Goal: Task Accomplishment & Management: Use online tool/utility

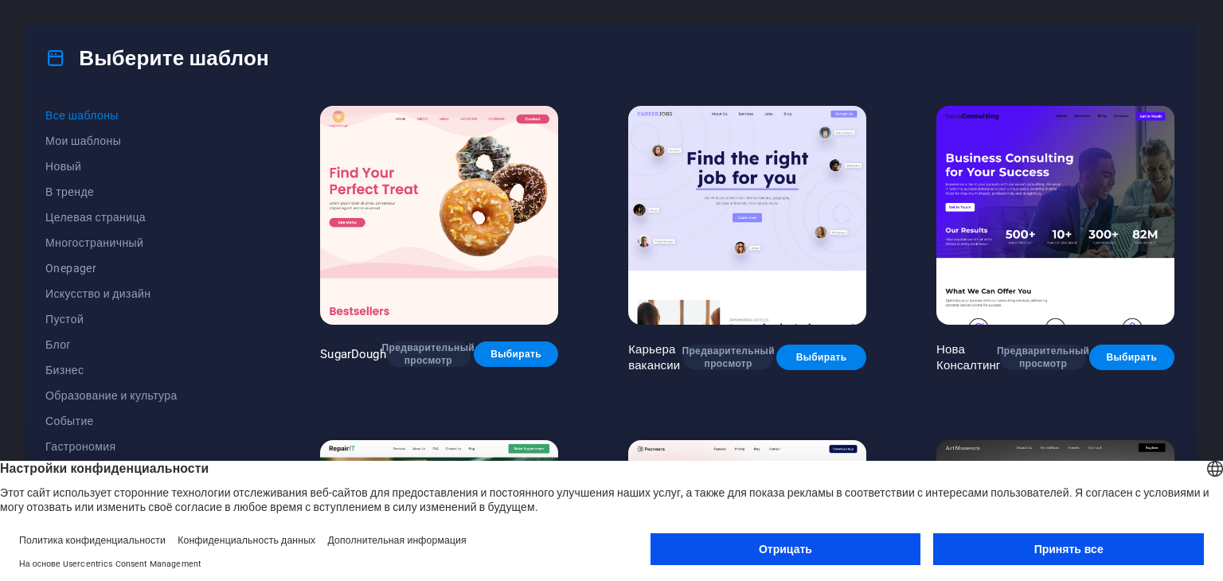
click at [1098, 545] on font "Принять все" at bounding box center [1068, 549] width 69 height 13
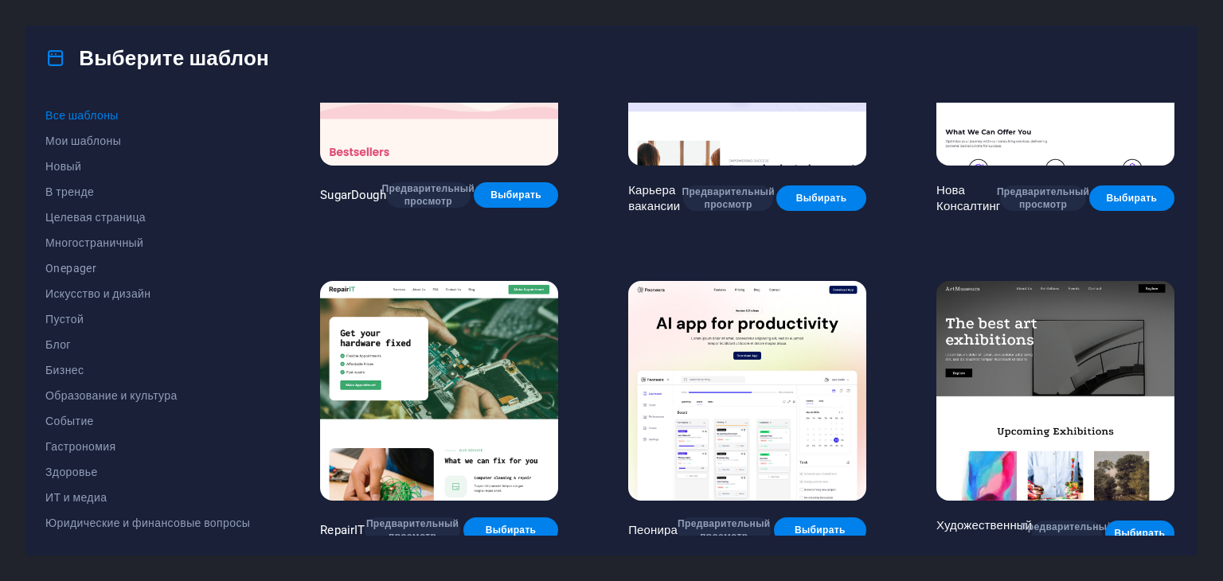
scroll to position [239, 0]
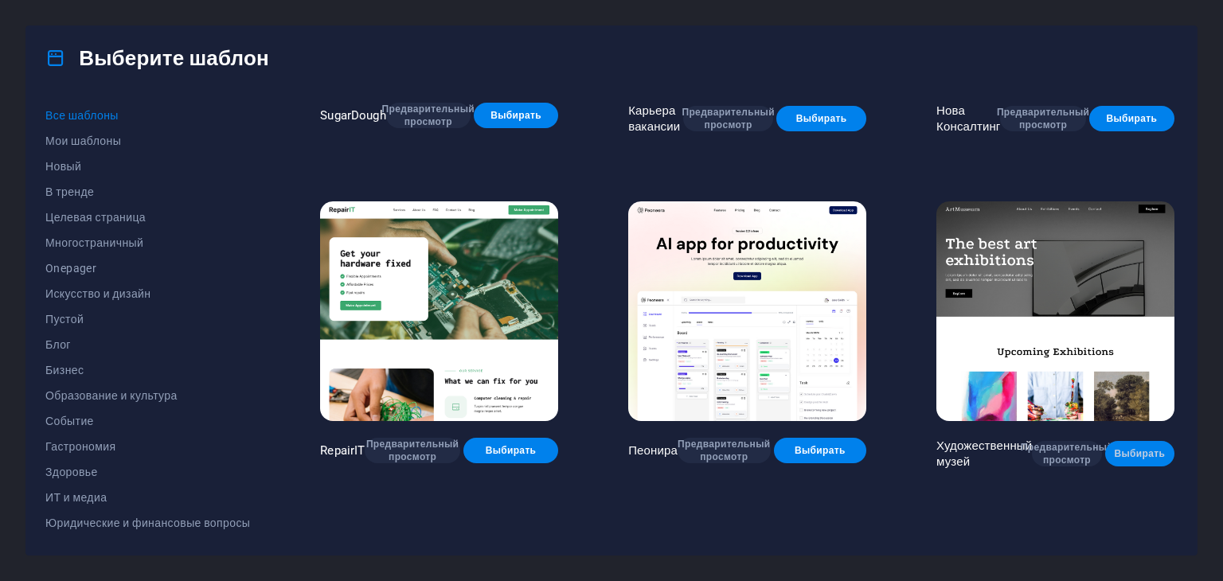
click at [1140, 448] on font "Выбирать" at bounding box center [1139, 453] width 51 height 11
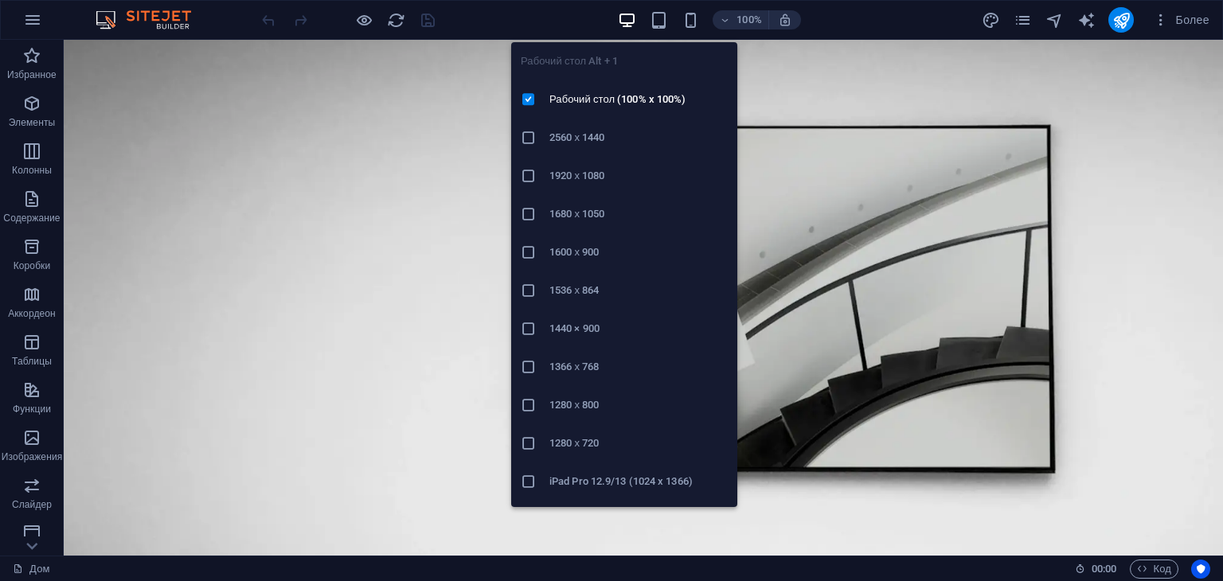
click at [630, 25] on icon "button" at bounding box center [627, 20] width 18 height 18
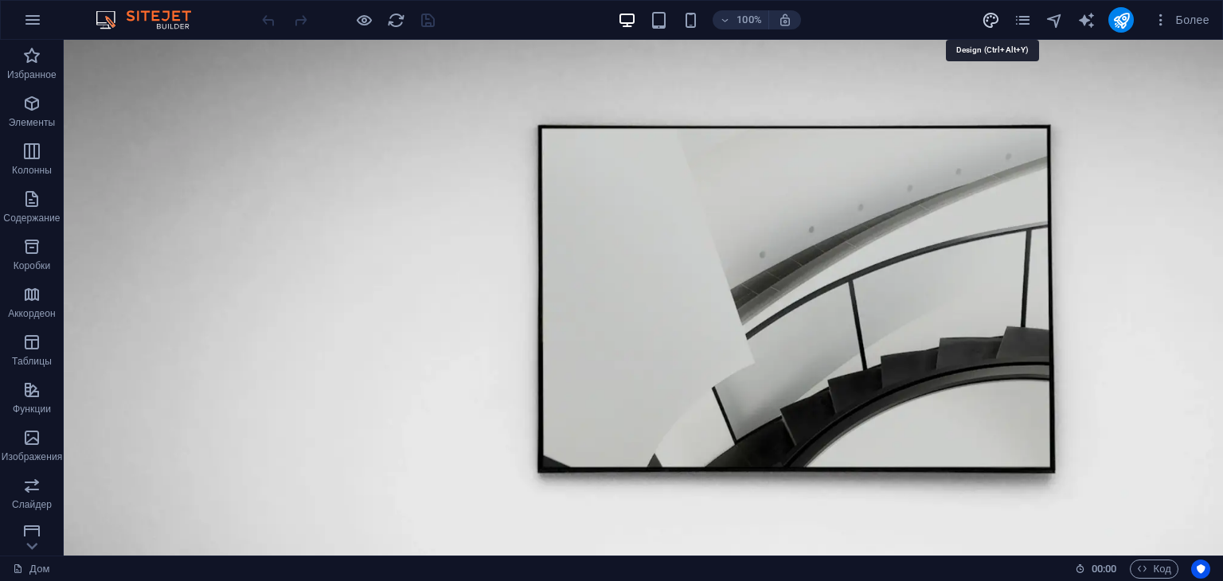
click at [995, 20] on icon "дизайн" at bounding box center [991, 20] width 18 height 18
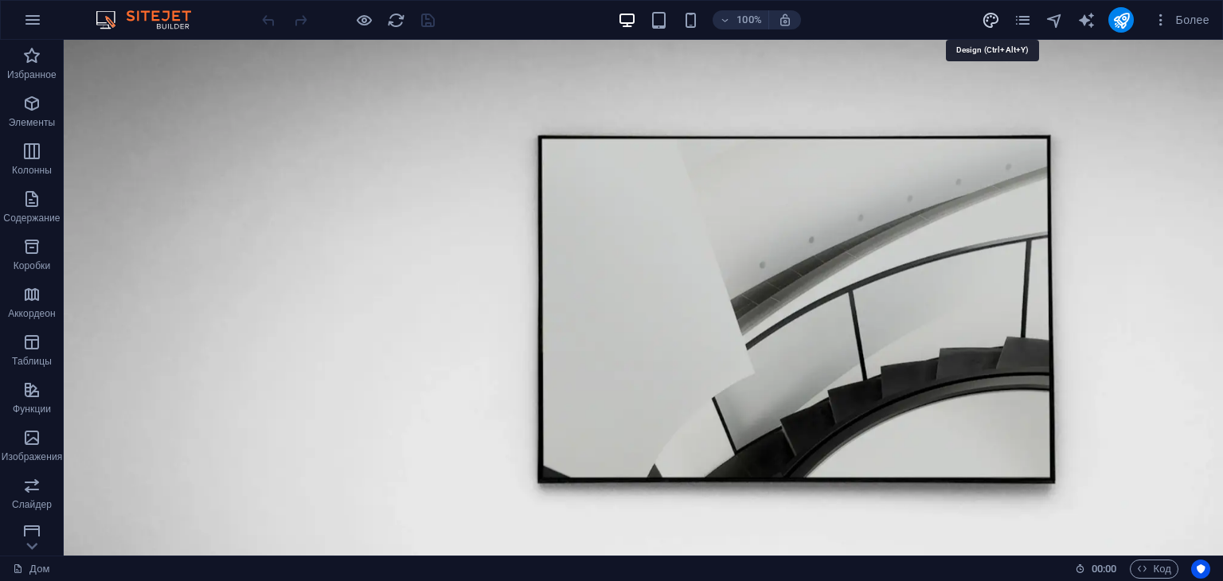
select select "px"
select select "300"
select select "px"
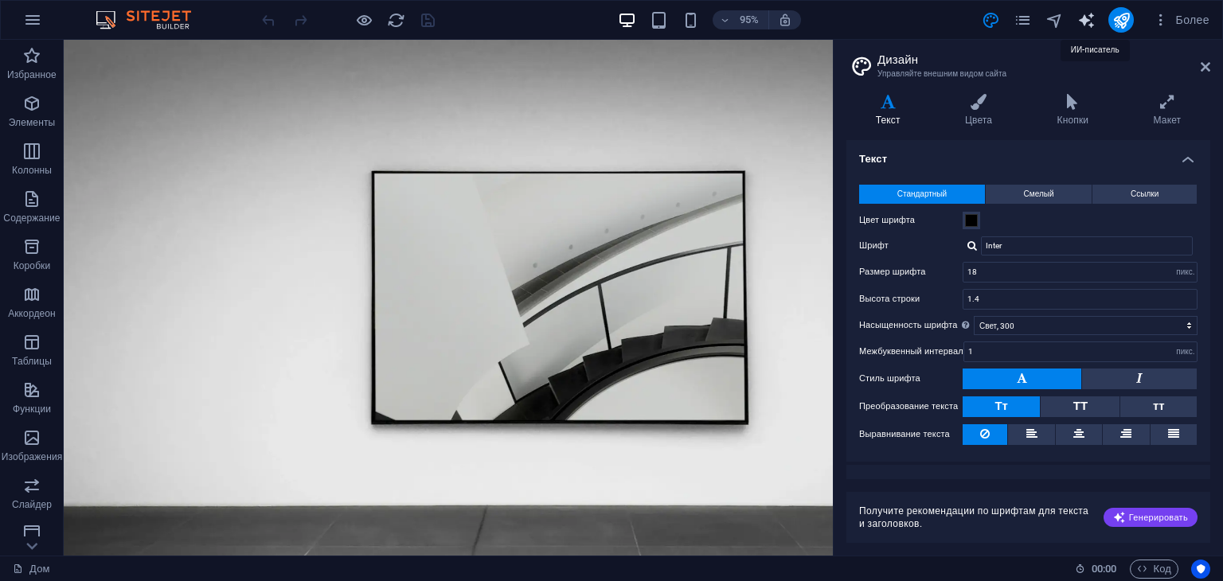
click at [1088, 21] on icon "текстовый_генератор" at bounding box center [1086, 20] width 18 height 18
select select "English"
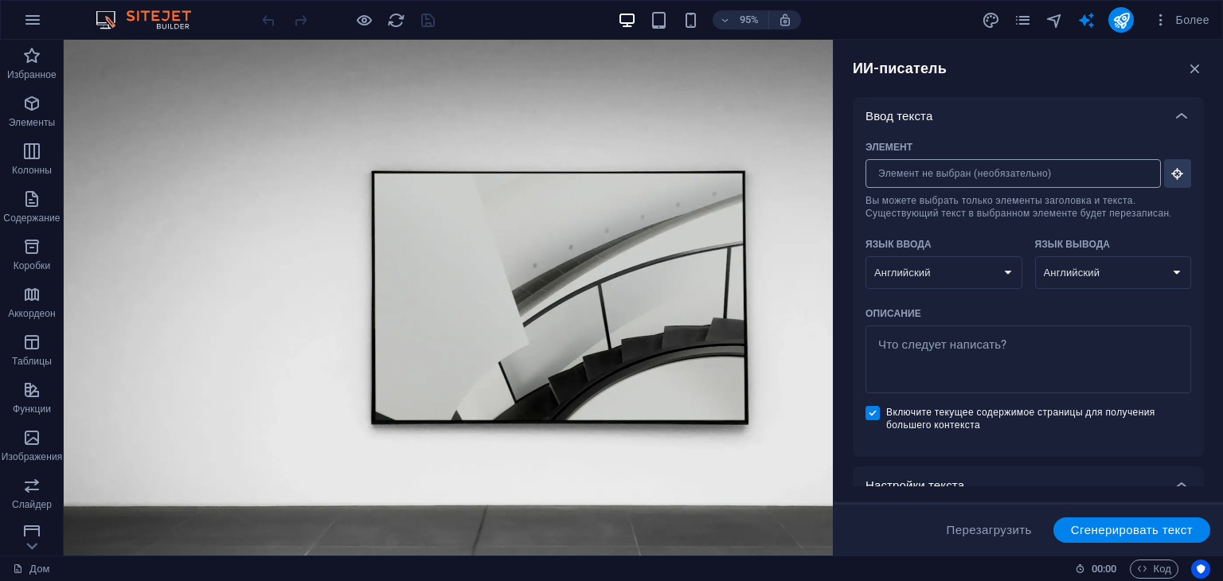
click at [1131, 170] on input "Элемент ​ Вы можете выбрать только элементы заголовка и текста. Существующий те…" at bounding box center [1008, 173] width 284 height 29
click at [1198, 70] on icon "button" at bounding box center [1195, 69] width 18 height 18
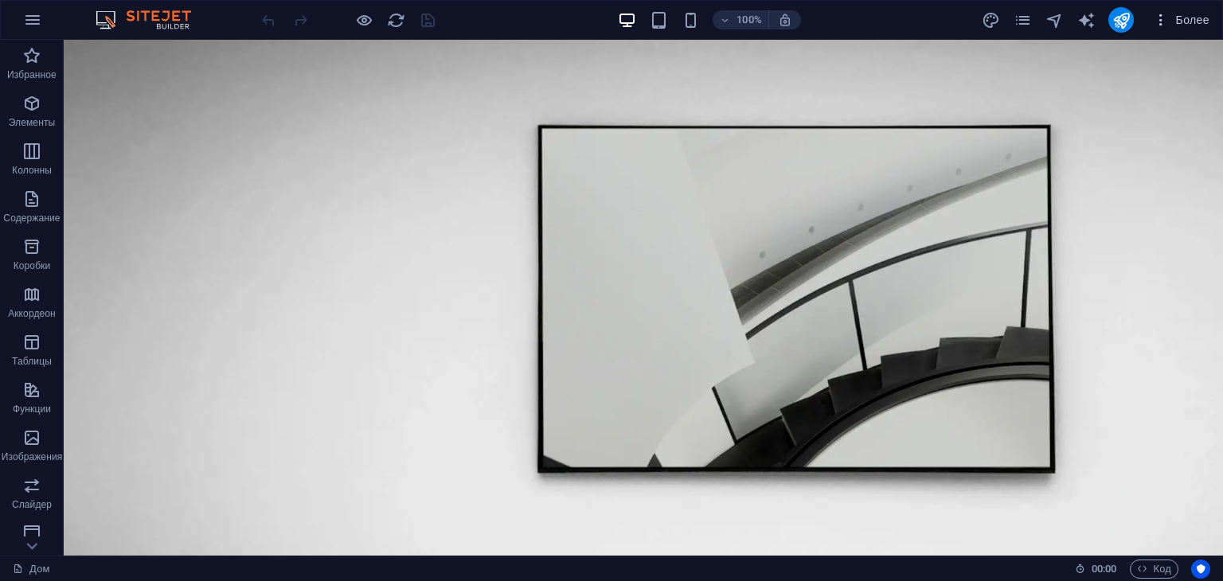
click at [1166, 23] on icon "button" at bounding box center [1161, 20] width 16 height 16
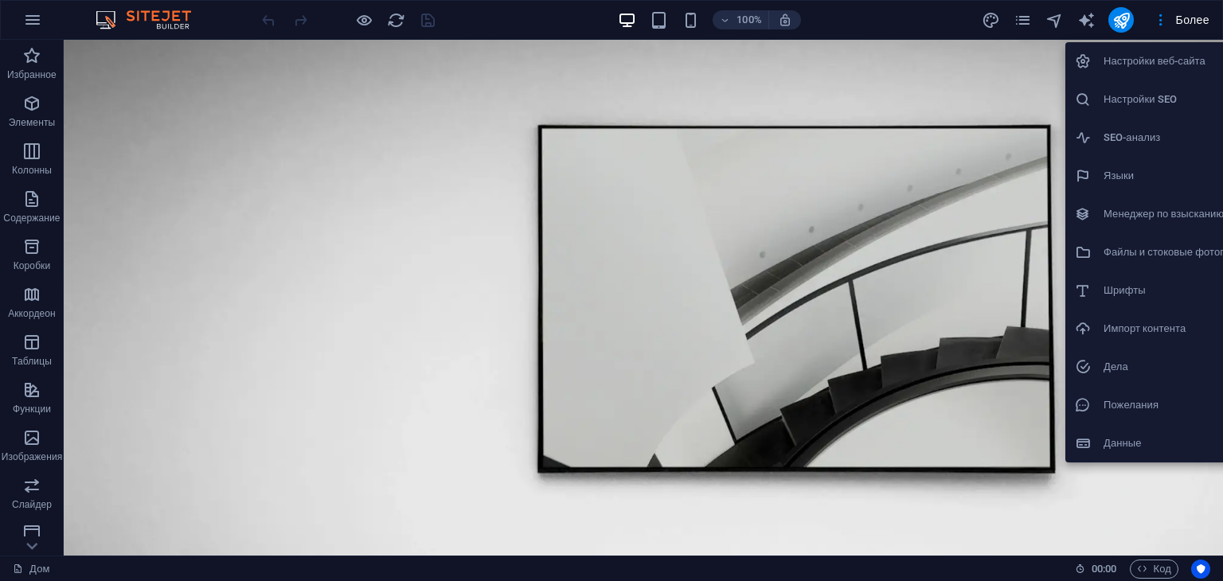
click at [0, 330] on div at bounding box center [611, 290] width 1223 height 581
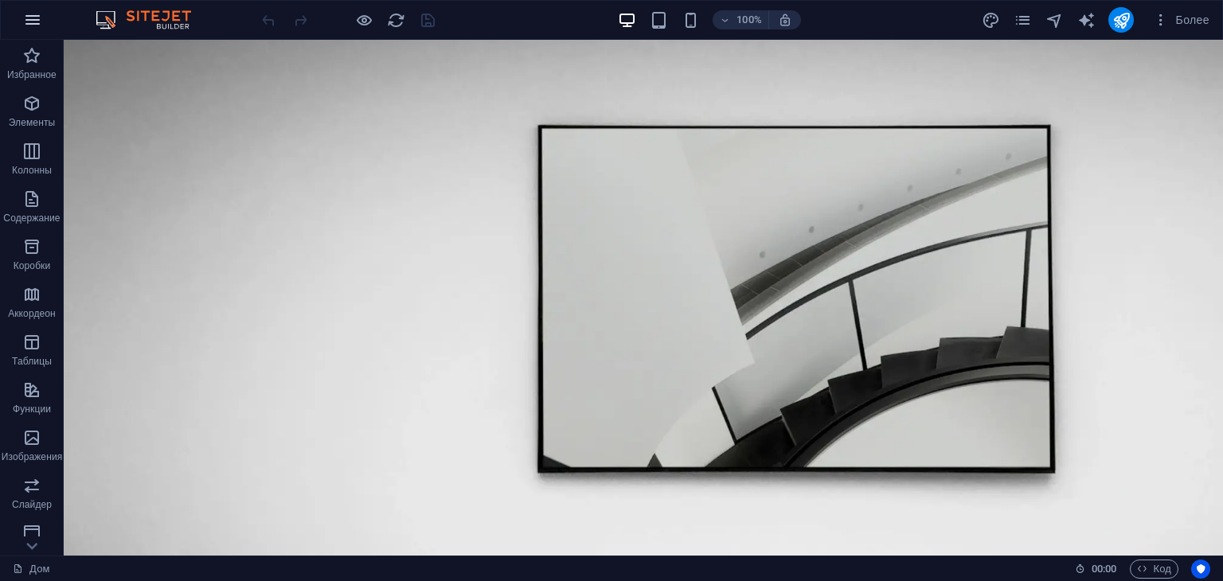
click at [33, 17] on icon "button" at bounding box center [32, 19] width 19 height 19
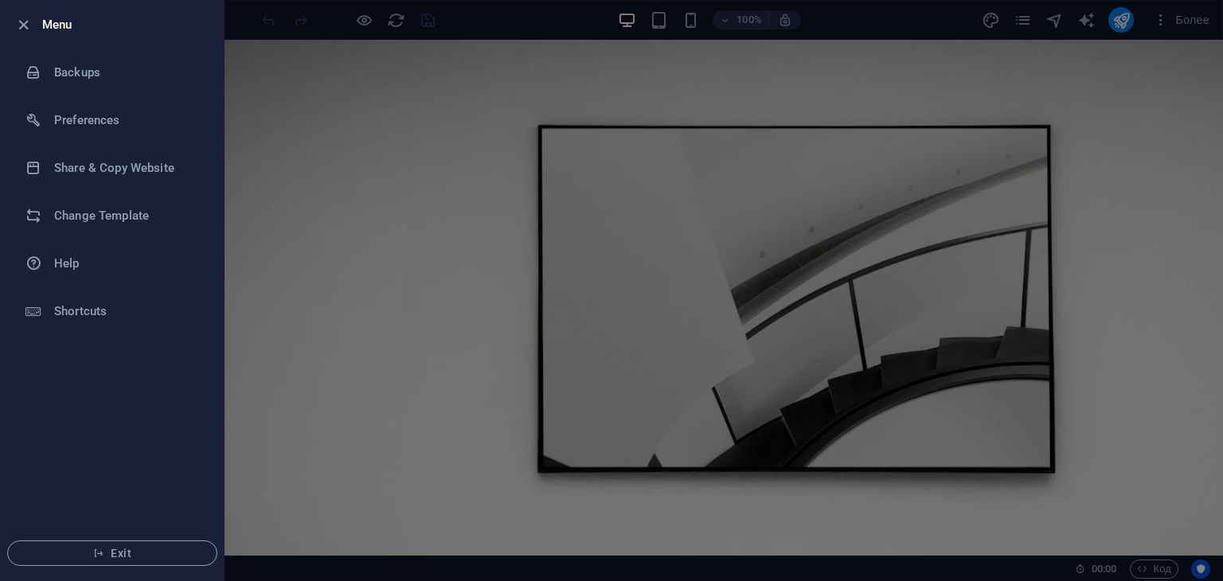
click at [326, 105] on div at bounding box center [611, 290] width 1223 height 581
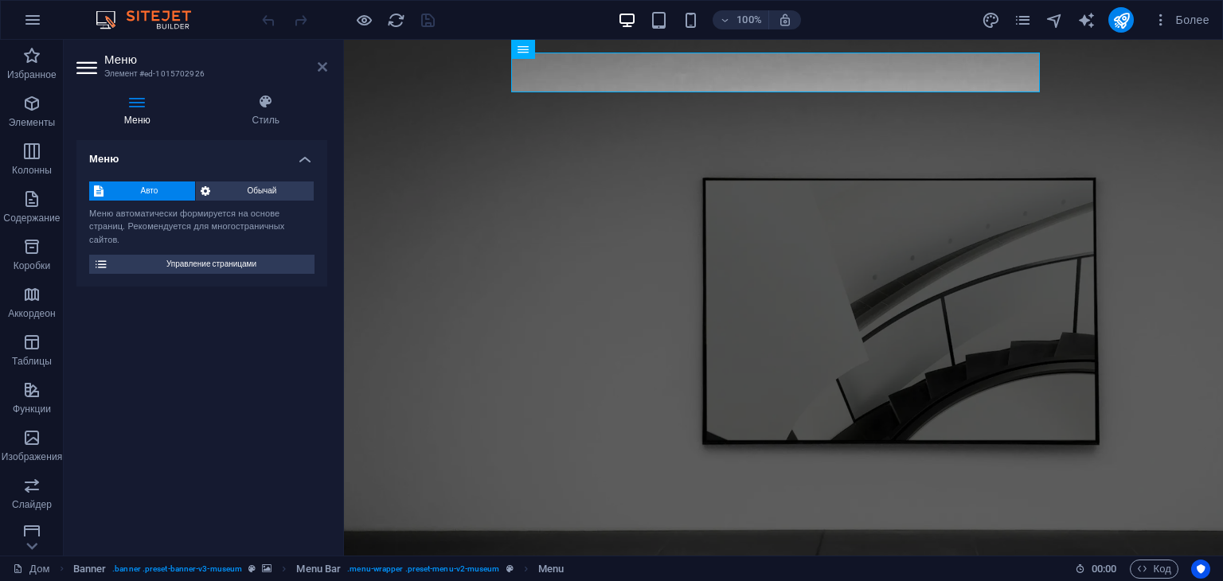
click at [326, 65] on icon at bounding box center [323, 67] width 10 height 13
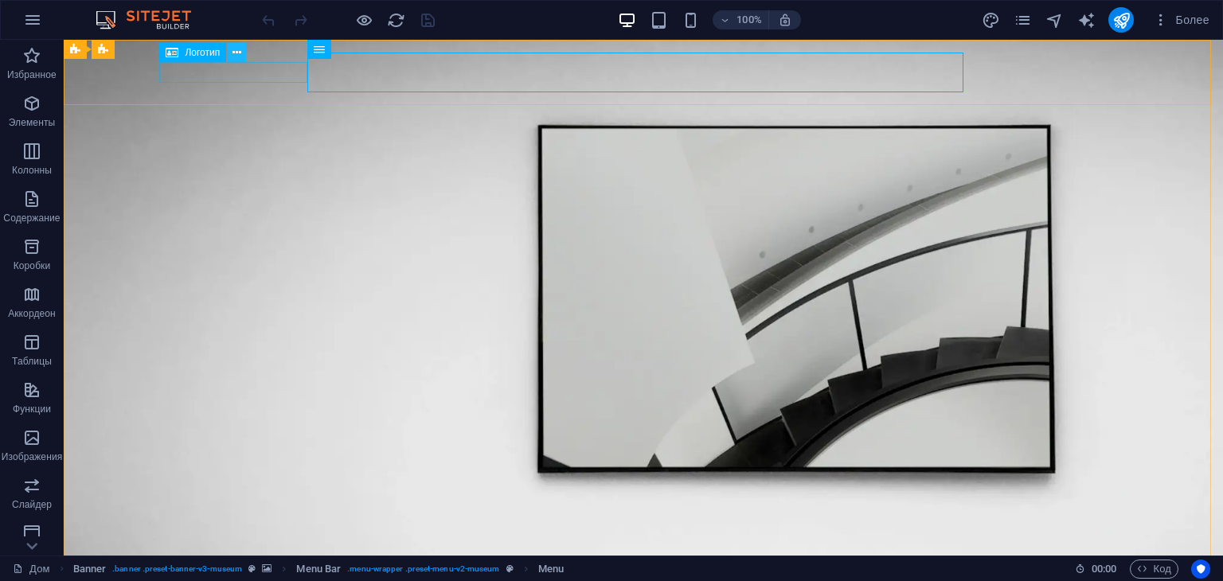
click at [237, 49] on icon at bounding box center [237, 53] width 9 height 17
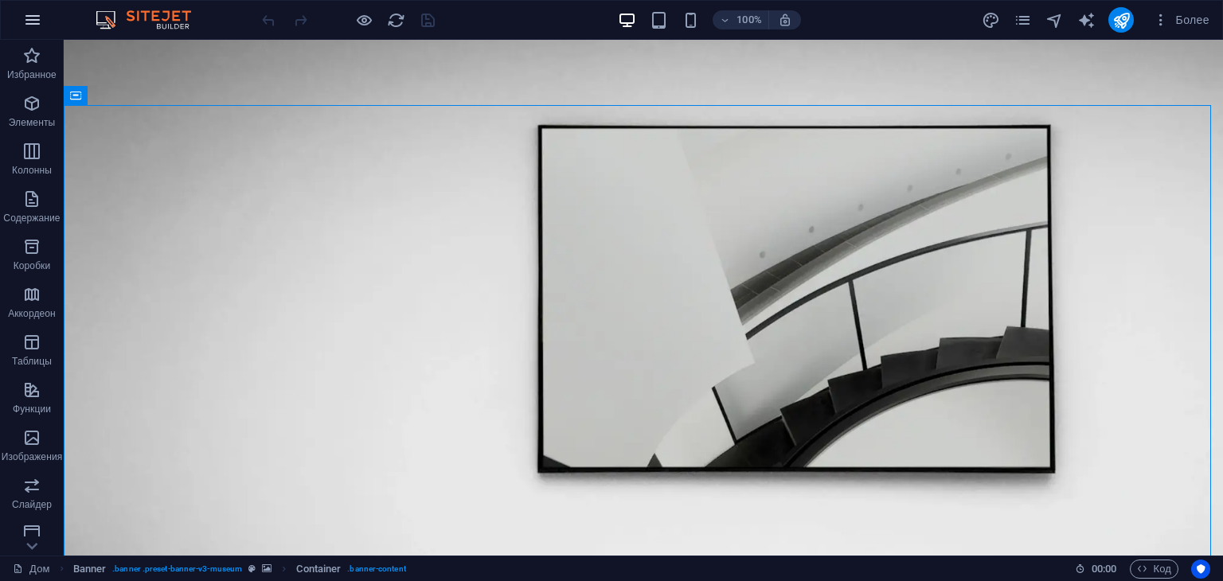
click at [29, 22] on icon "button" at bounding box center [32, 19] width 19 height 19
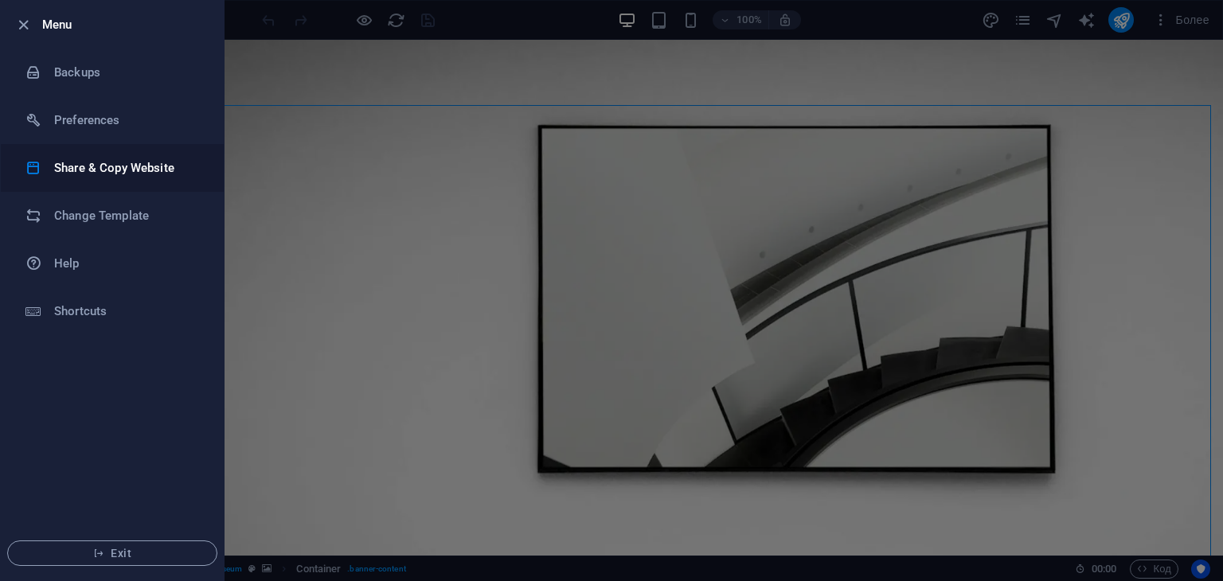
click at [172, 166] on h6 "Share & Copy Website" at bounding box center [127, 167] width 147 height 19
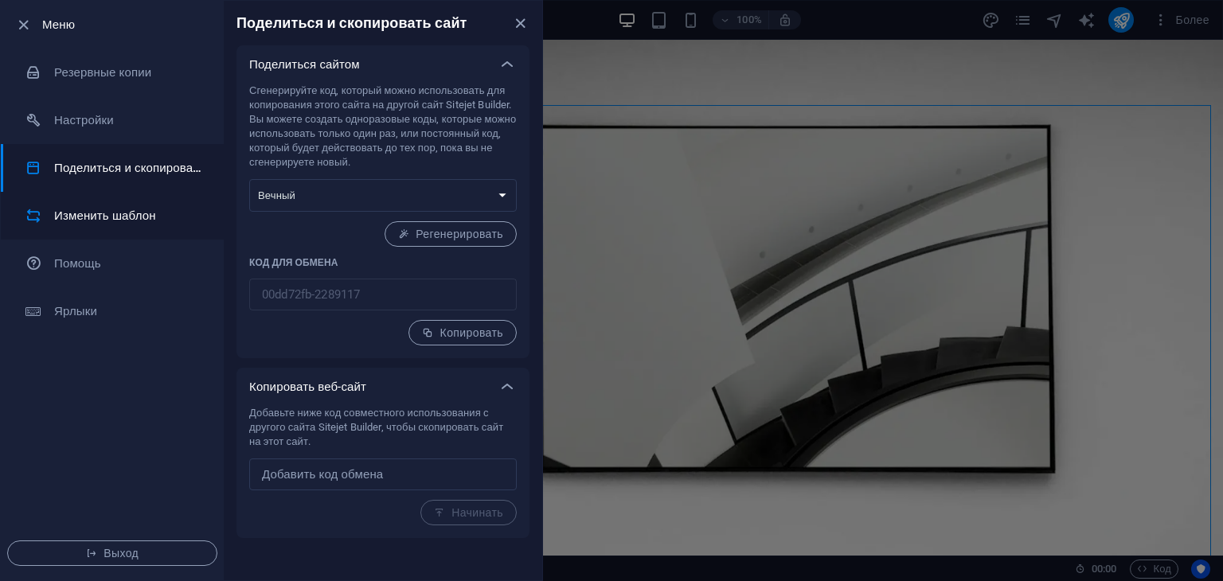
click at [123, 215] on font "Изменить шаблон" at bounding box center [105, 216] width 102 height 14
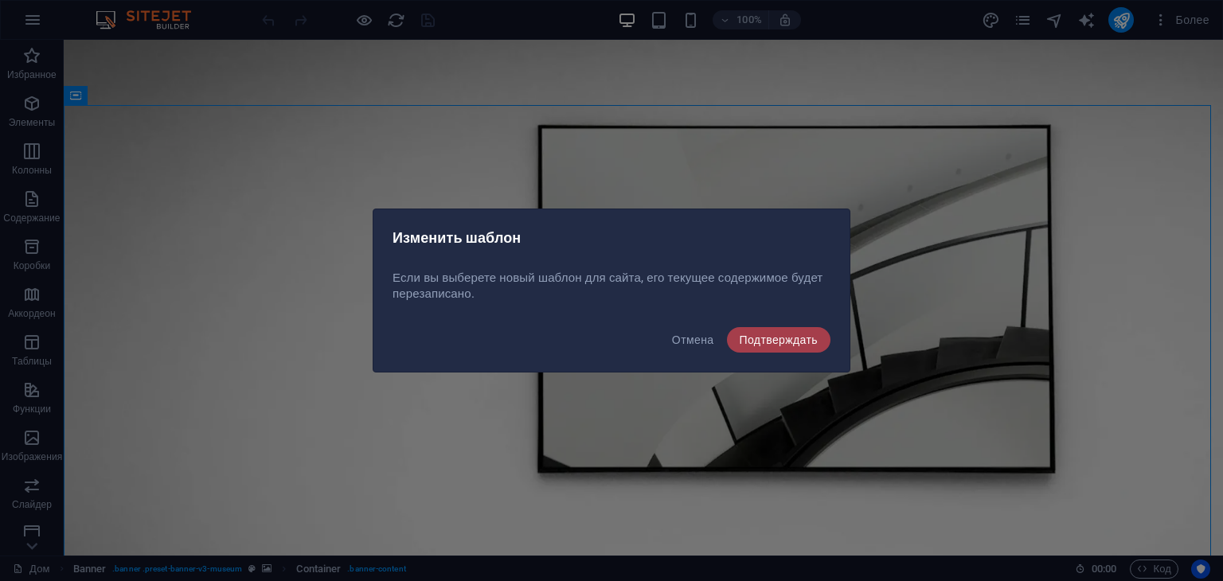
click at [779, 341] on font "Подтверждать" at bounding box center [779, 340] width 79 height 13
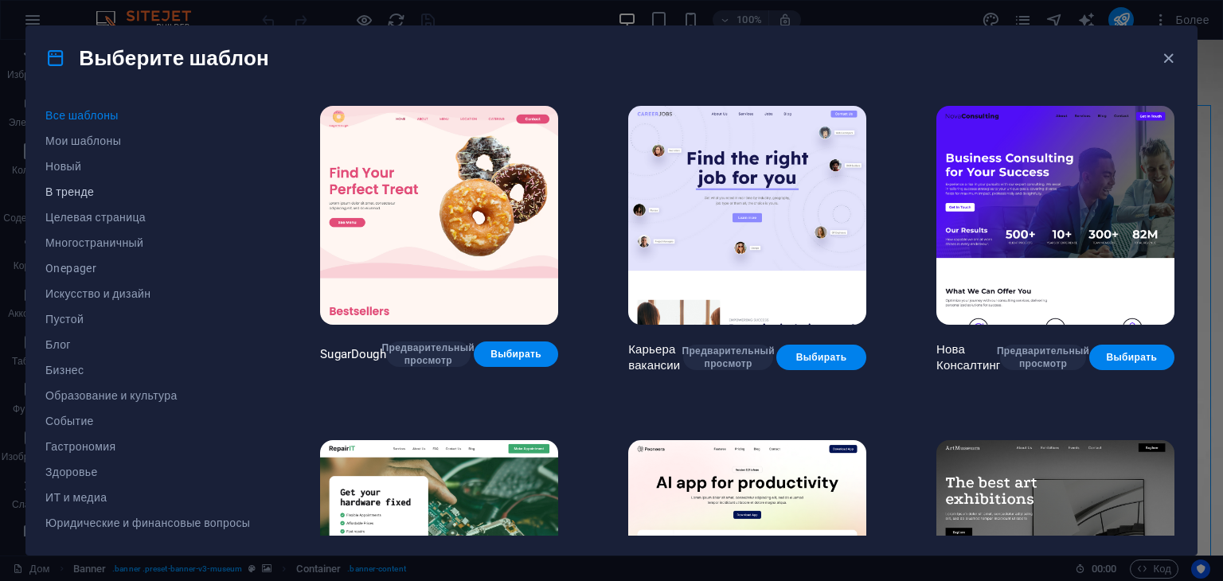
click at [89, 192] on font "В тренде" at bounding box center [69, 192] width 49 height 13
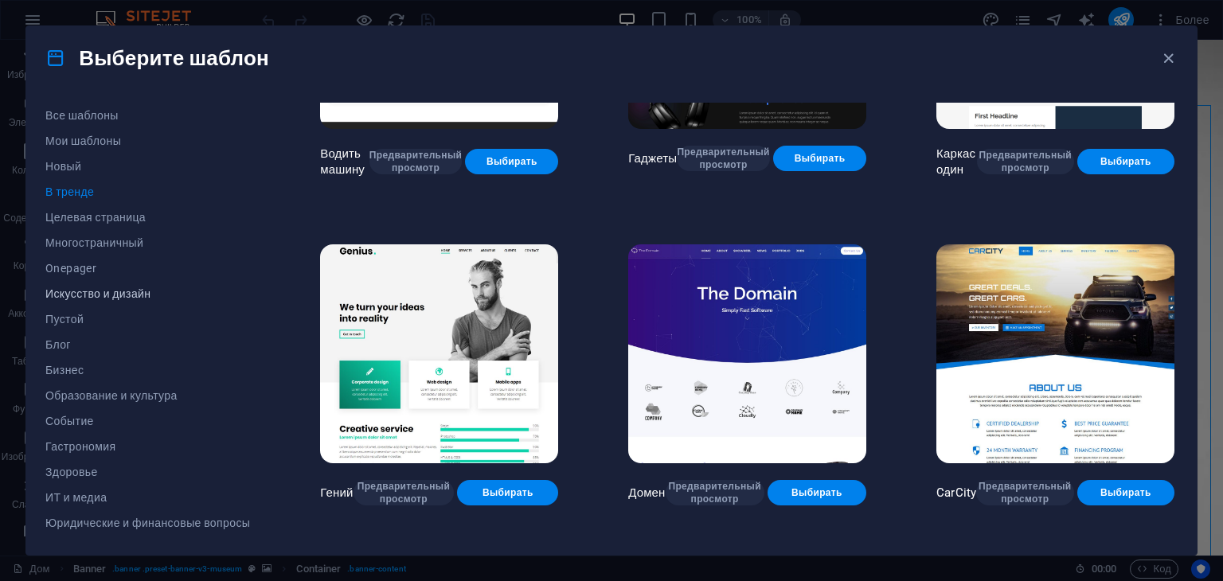
click at [110, 296] on font "Искусство и дизайн" at bounding box center [97, 293] width 105 height 13
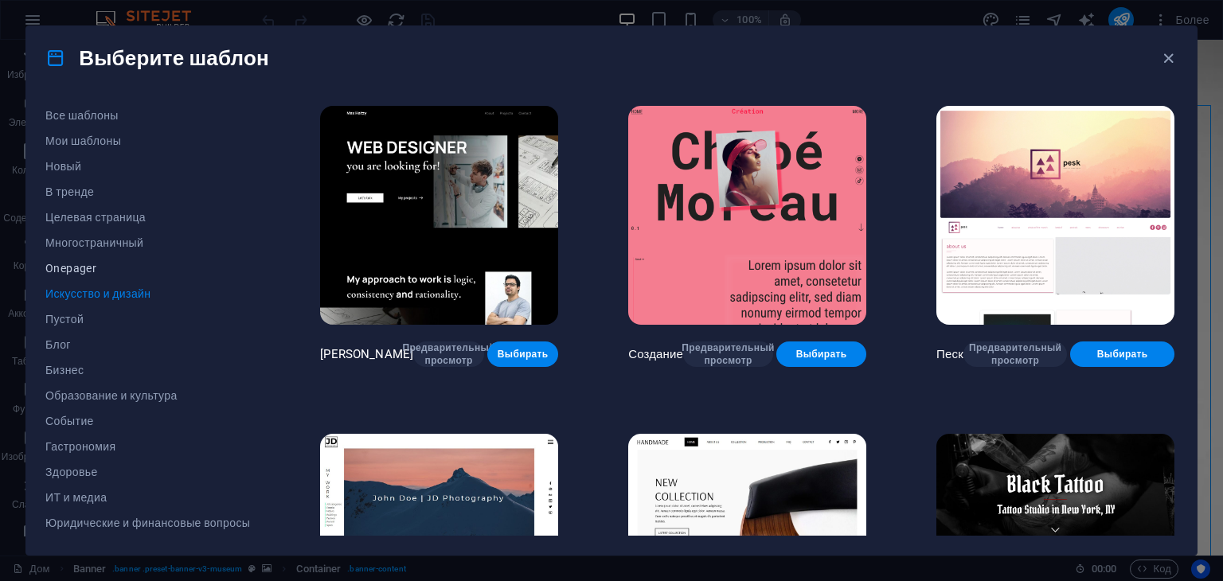
click at [82, 271] on font "Onepager" at bounding box center [70, 268] width 51 height 13
